Goal: Use online tool/utility: Use online tool/utility

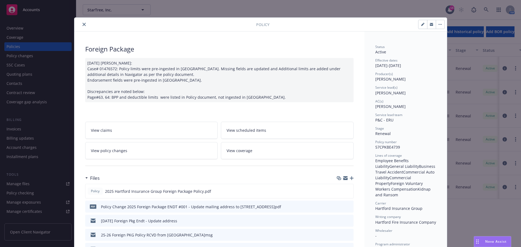
scroll to position [16, 0]
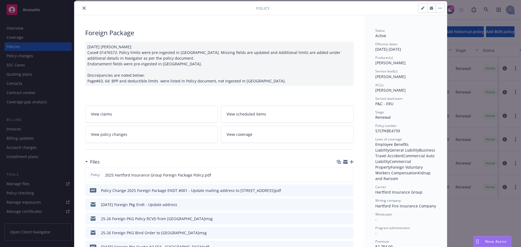
drag, startPoint x: 81, startPoint y: 9, endPoint x: 81, endPoint y: 5, distance: 4.6
click at [82, 9] on icon "close" at bounding box center [83, 8] width 3 height 3
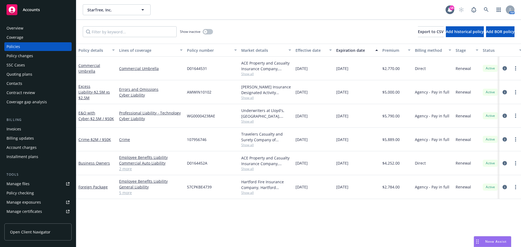
click at [78, 12] on div "StarTree, Inc. StarTree, Inc. 18 AM" at bounding box center [298, 10] width 445 height 20
click at [476, 7] on div "AM" at bounding box center [485, 9] width 59 height 11
click at [484, 9] on icon at bounding box center [486, 9] width 5 height 5
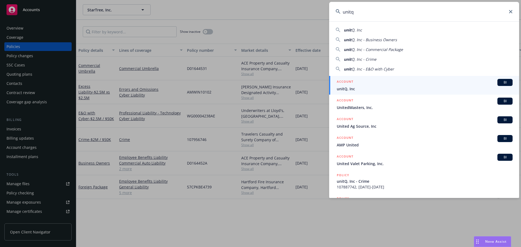
type input "unitq"
click at [437, 85] on div "ACCOUNT BI" at bounding box center [425, 82] width 176 height 7
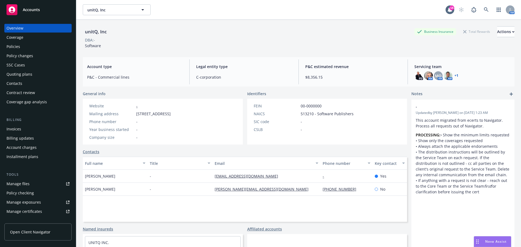
click at [40, 46] on div "Policies" at bounding box center [38, 46] width 63 height 9
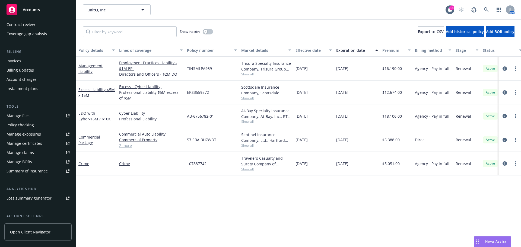
scroll to position [81, 0]
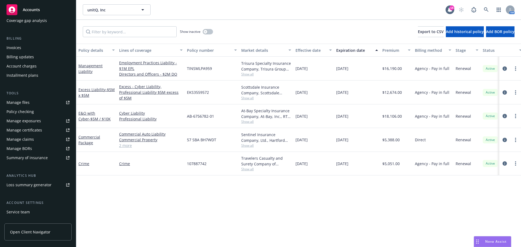
click at [37, 130] on div "Manage certificates" at bounding box center [25, 130] width 36 height 9
click at [486, 245] on div "Nova Assist" at bounding box center [492, 242] width 37 height 10
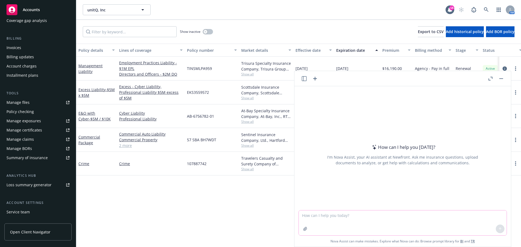
click at [397, 226] on textarea at bounding box center [403, 223] width 208 height 25
paste textarea "1. The $25K EPL that you have through your Business Owner’s policy is merely a …"
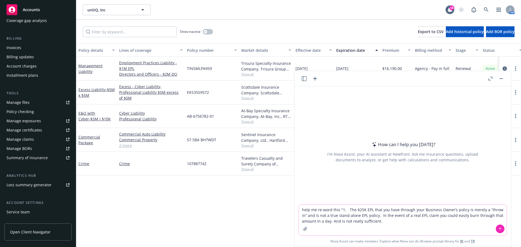
type textarea "help me re-word this "1. The $25K EPL that you have through your Business Owner…"
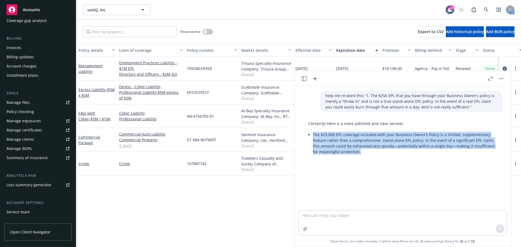
drag, startPoint x: 312, startPoint y: 134, endPoint x: 361, endPoint y: 153, distance: 52.3
click at [361, 153] on div "Certainly! Here is a more polished and clear version: The $25,000 EPL coverage …" at bounding box center [402, 138] width 199 height 39
copy li "The $25,000 EPL coverage included with your Business Owner’s Policy is a limite…"
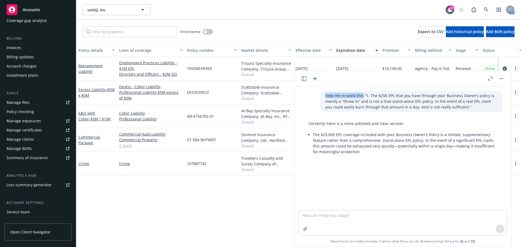
drag, startPoint x: 322, startPoint y: 96, endPoint x: 358, endPoint y: 95, distance: 35.8
click at [358, 95] on p "help me re-word this "1. The $25K EPL that you have through your Business Owner…" at bounding box center [410, 101] width 171 height 17
copy p "help me re-word this"
click at [335, 223] on textarea at bounding box center [403, 223] width 208 height 25
paste textarea "help me re-word this"
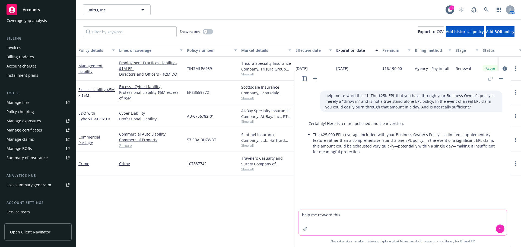
click at [376, 220] on textarea "help me re-word this" at bounding box center [403, 223] width 208 height 26
paste textarea "3. This coverage we have quoted would be a true Stand-alone EPL policy with bro…"
type textarea "help me re-word this 3. This coverage we have quoted would be a true Stand-alon…"
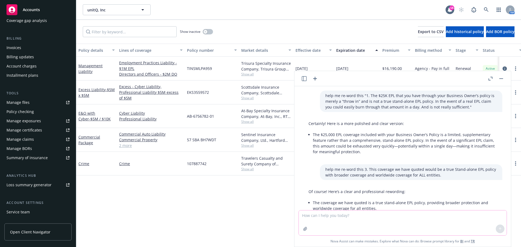
scroll to position [17, 0]
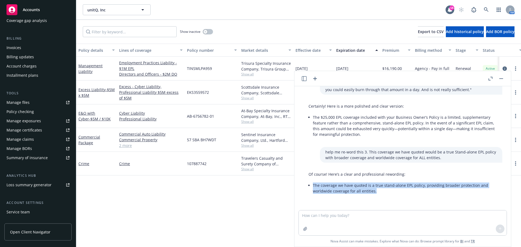
drag, startPoint x: 313, startPoint y: 185, endPoint x: 374, endPoint y: 192, distance: 61.1
click at [374, 192] on li "The coverage we have quoted is a true stand-alone EPL policy, providing broader…" at bounding box center [405, 189] width 184 height 14
copy li "The coverage we have quoted is a true stand-alone EPL policy, providing broader…"
